Goal: Task Accomplishment & Management: Manage account settings

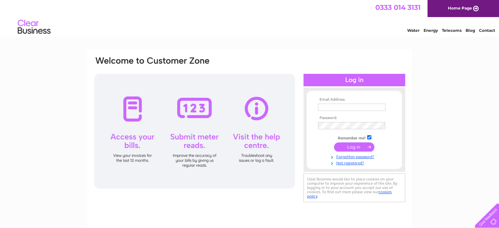
type input "Pinkhippodaynursery@live.co.uk"
click at [353, 146] on input "submit" at bounding box center [354, 146] width 40 height 9
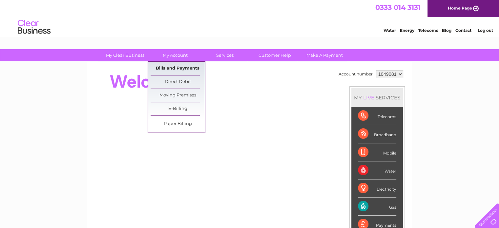
click at [175, 66] on link "Bills and Payments" at bounding box center [178, 68] width 54 height 13
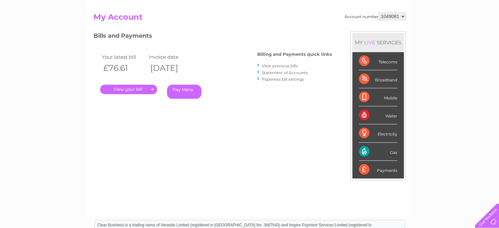
scroll to position [66, 0]
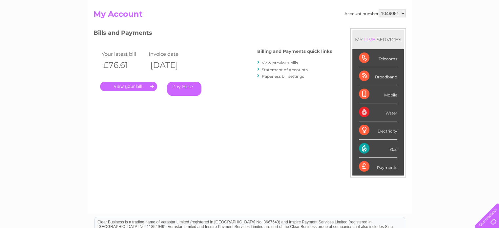
click at [147, 87] on link "." at bounding box center [128, 87] width 57 height 10
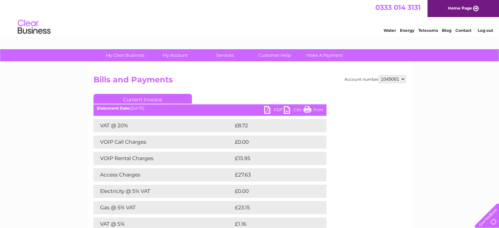
click at [316, 110] on link "Print" at bounding box center [313, 111] width 20 height 10
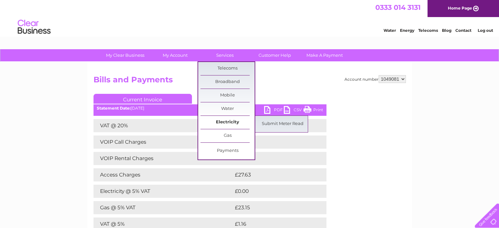
click at [231, 119] on link "Electricity" at bounding box center [227, 122] width 54 height 13
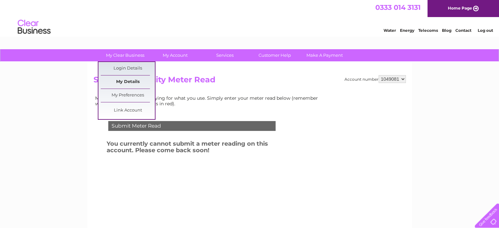
click at [127, 79] on link "My Details" at bounding box center [128, 81] width 54 height 13
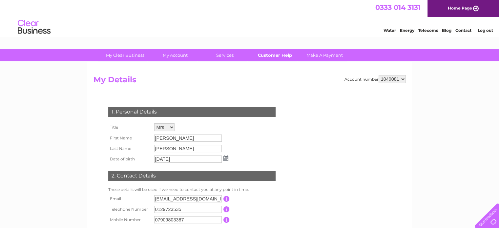
click at [273, 53] on link "Customer Help" at bounding box center [275, 55] width 54 height 12
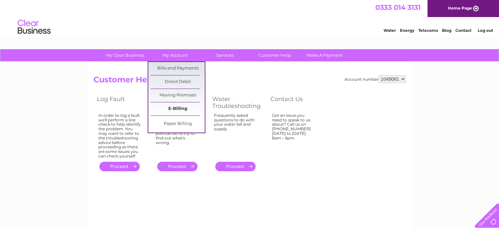
click at [171, 109] on link "E-Billing" at bounding box center [178, 108] width 54 height 13
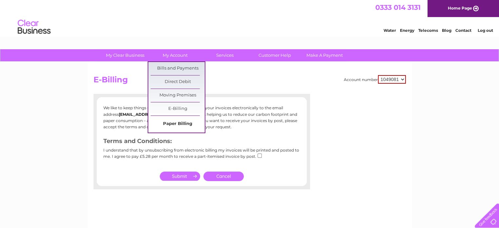
click at [175, 123] on link "Paper Billing" at bounding box center [178, 123] width 54 height 13
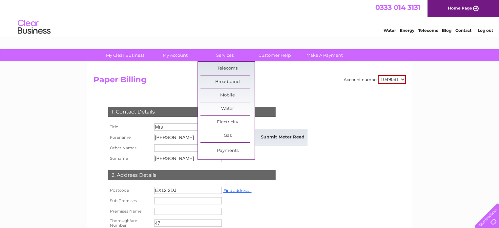
click at [274, 135] on link "Submit Meter Read" at bounding box center [283, 137] width 54 height 13
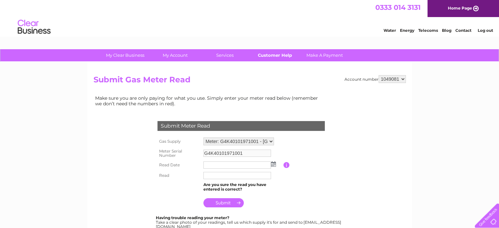
click at [269, 59] on link "Customer Help" at bounding box center [275, 55] width 54 height 12
